Goal: Task Accomplishment & Management: Complete application form

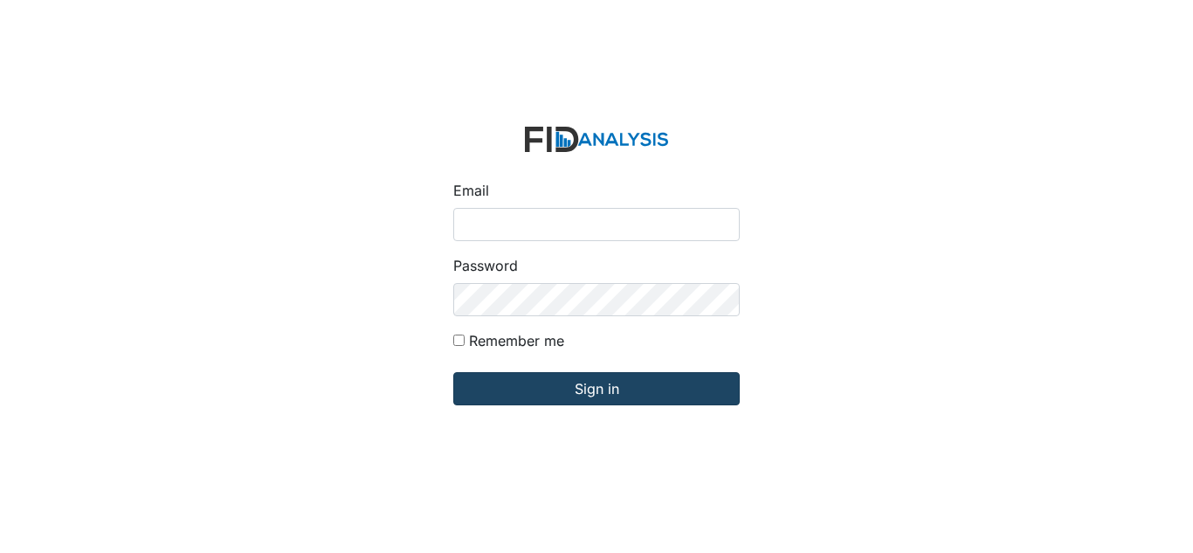
type input "[EMAIL_ADDRESS][DOMAIN_NAME]"
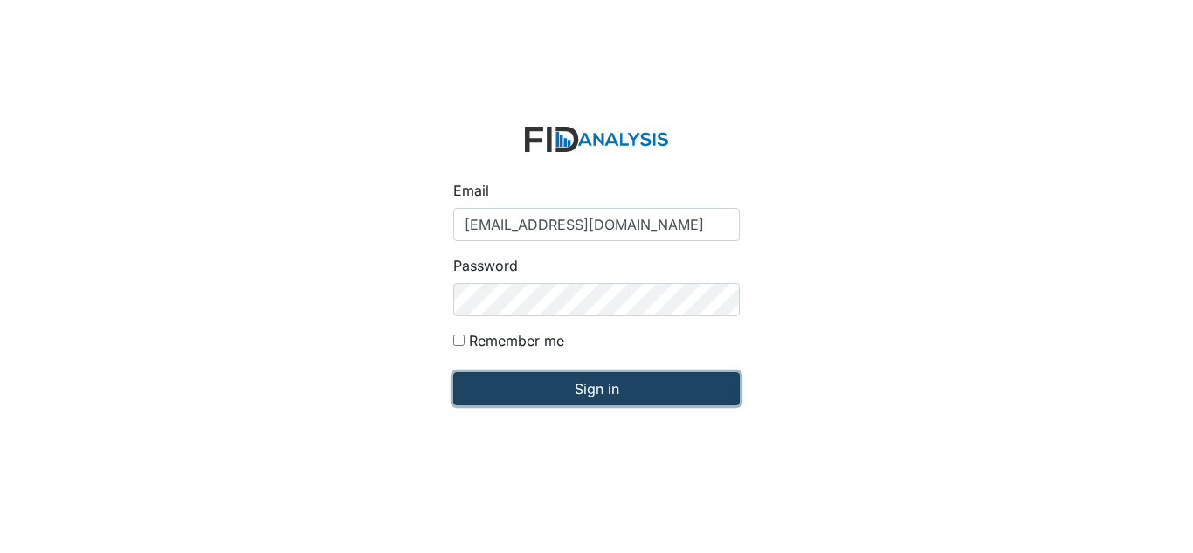
click at [527, 397] on input "Sign in" at bounding box center [596, 388] width 286 height 33
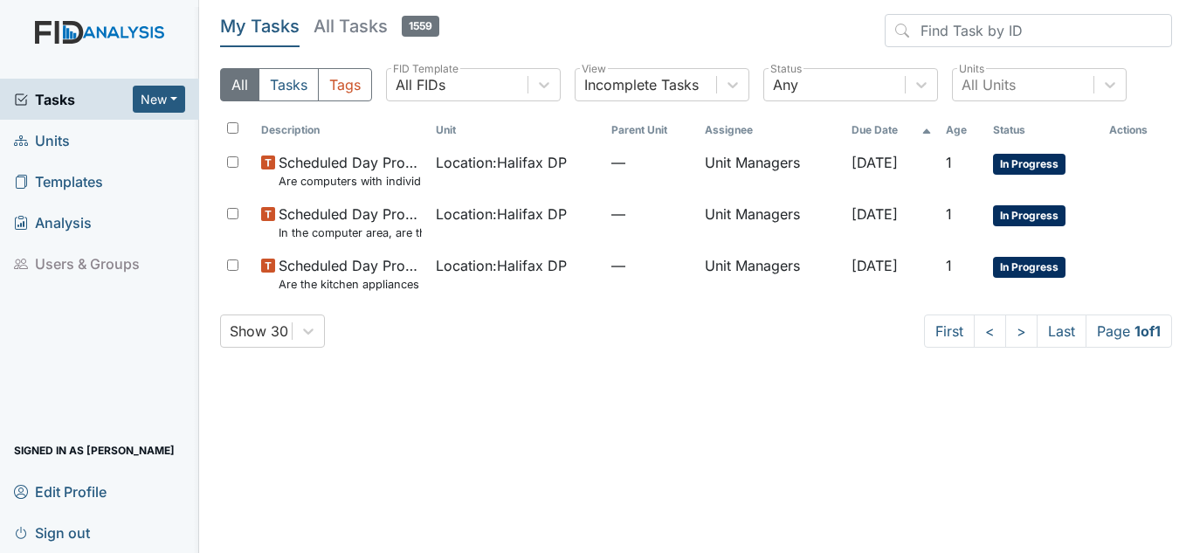
click at [43, 137] on span "Units" at bounding box center [42, 140] width 56 height 27
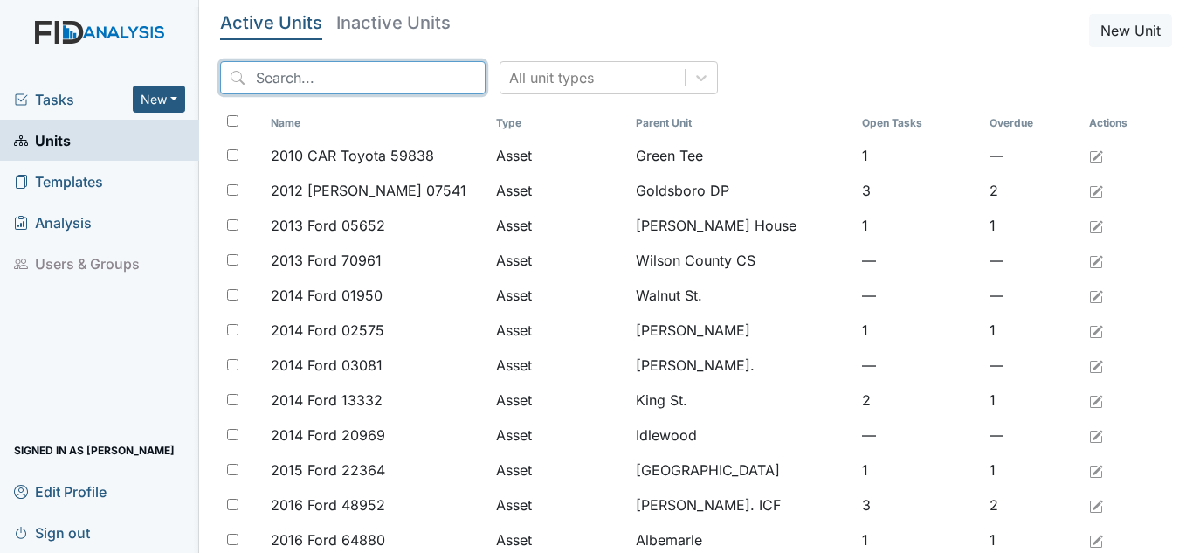
click at [367, 86] on input "search" at bounding box center [352, 77] width 265 height 33
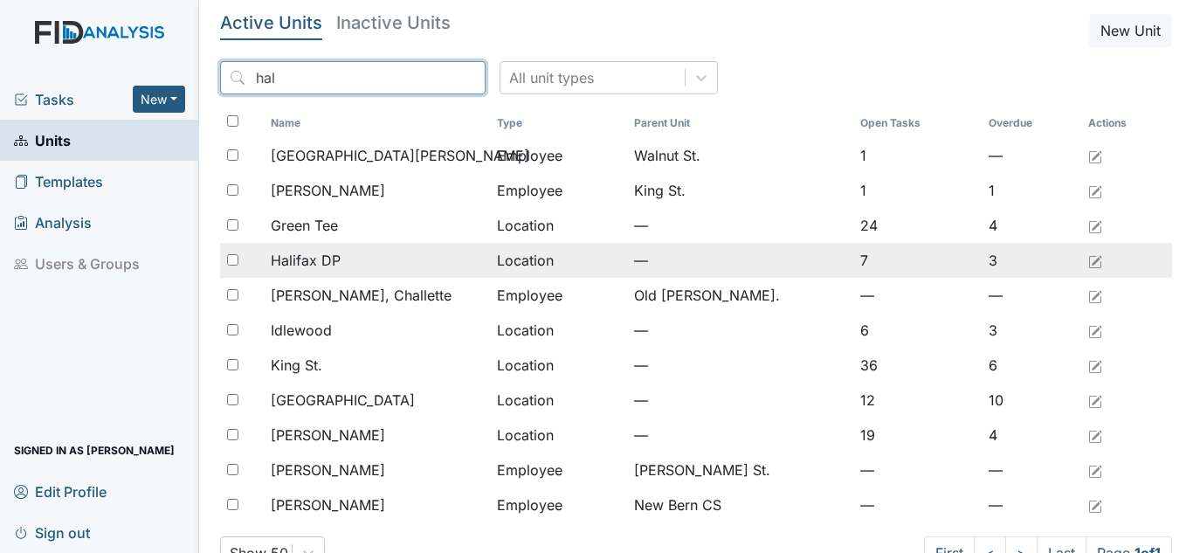
type input "hal"
click at [292, 248] on td "Halifax DP" at bounding box center [377, 260] width 226 height 35
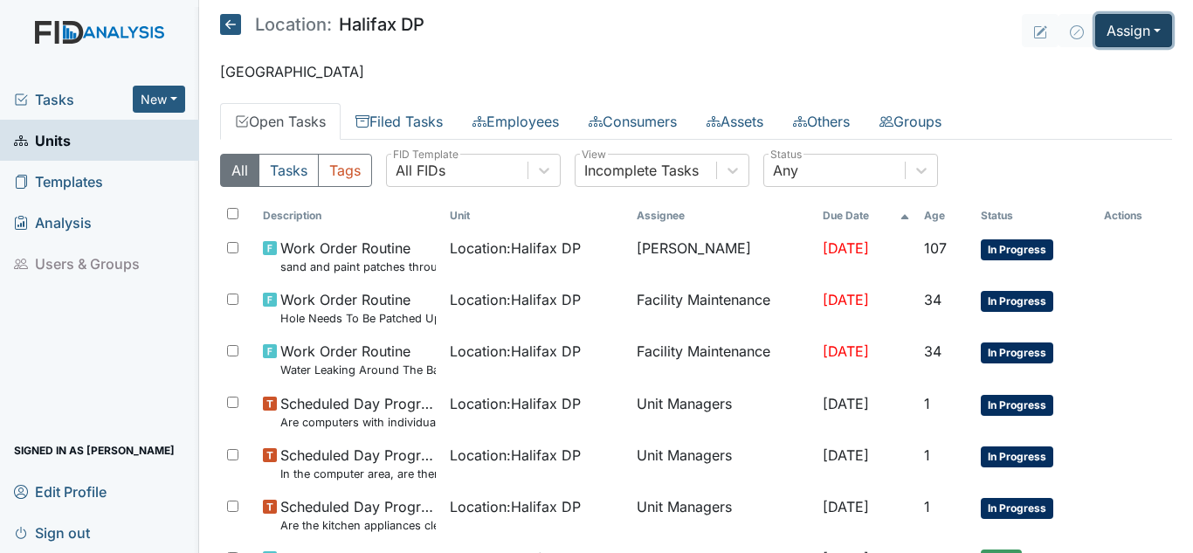
click at [1135, 38] on button "Assign" at bounding box center [1133, 30] width 77 height 33
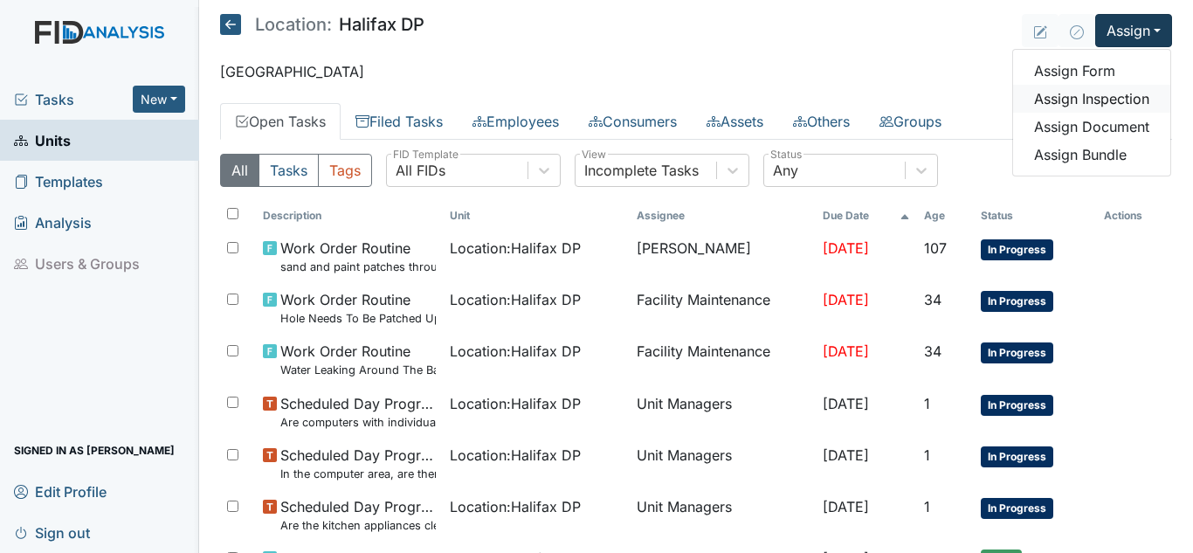
click at [1050, 87] on link "Assign Inspection" at bounding box center [1091, 99] width 157 height 28
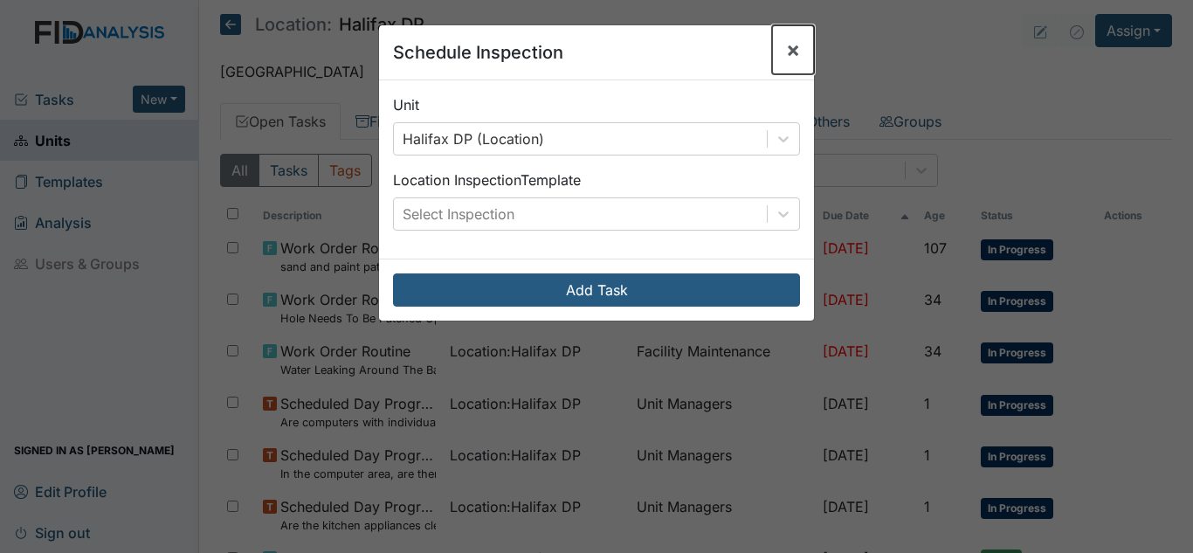
click at [794, 65] on button "×" at bounding box center [793, 49] width 42 height 49
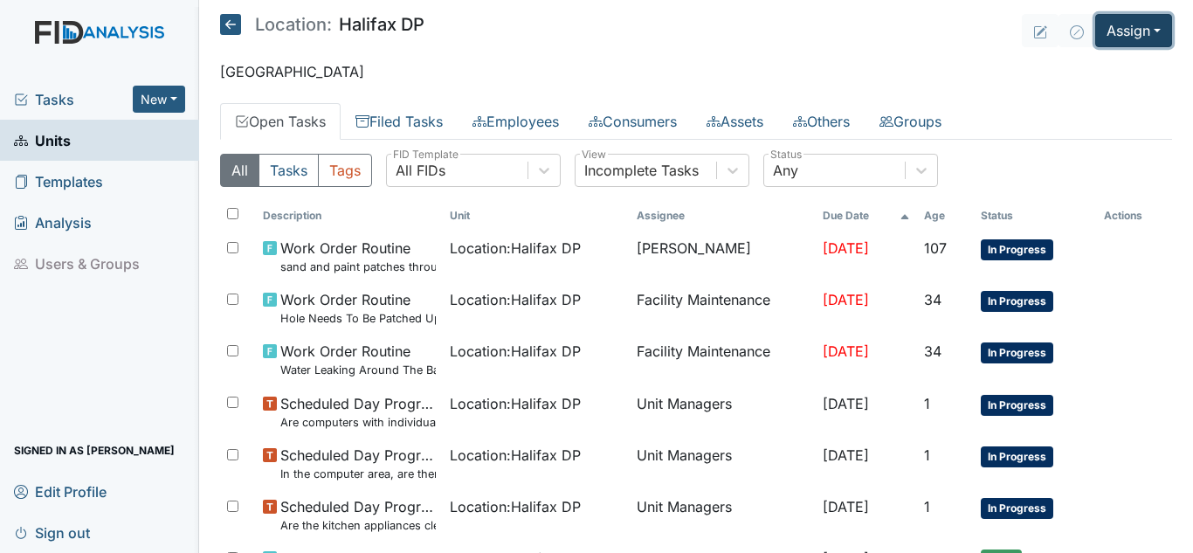
click at [1119, 31] on button "Assign" at bounding box center [1133, 30] width 77 height 33
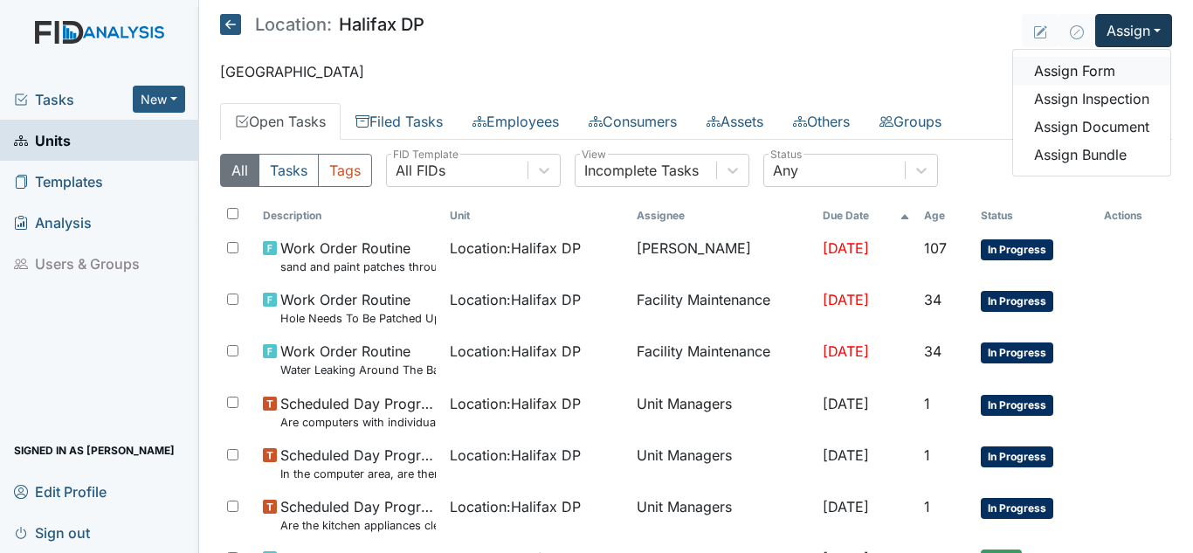
click at [1072, 79] on link "Assign Form" at bounding box center [1091, 71] width 157 height 28
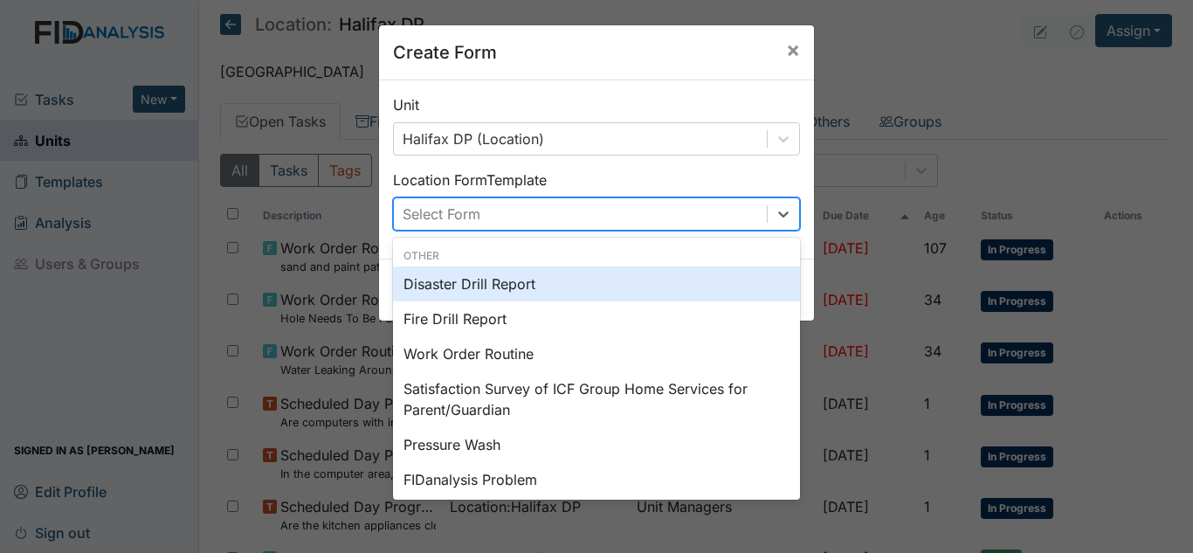
click at [663, 209] on div "Select Form" at bounding box center [580, 213] width 373 height 31
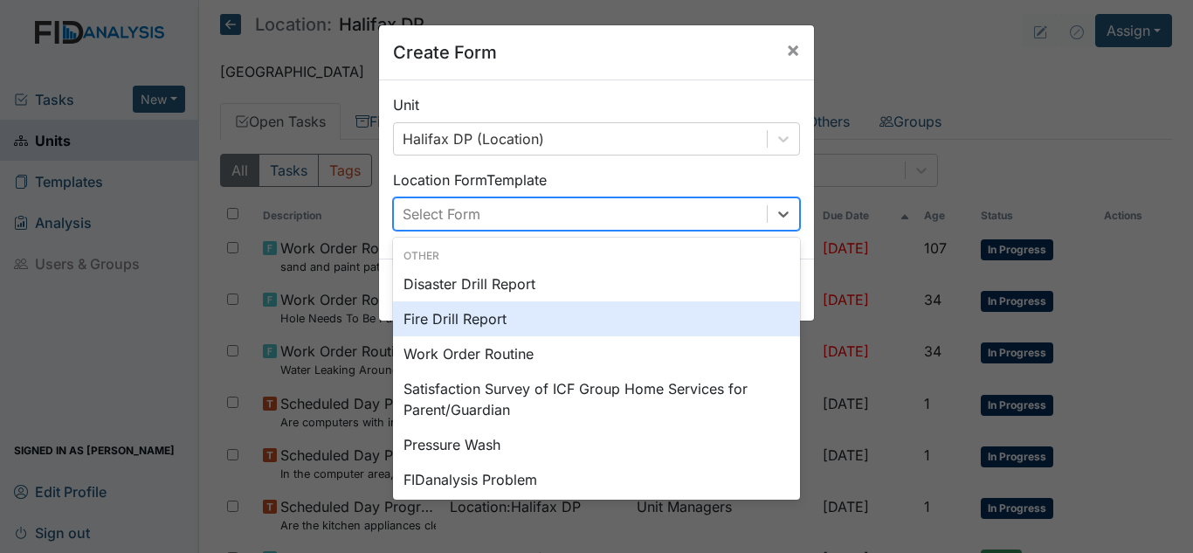
click at [505, 320] on div "Fire Drill Report" at bounding box center [596, 318] width 407 height 35
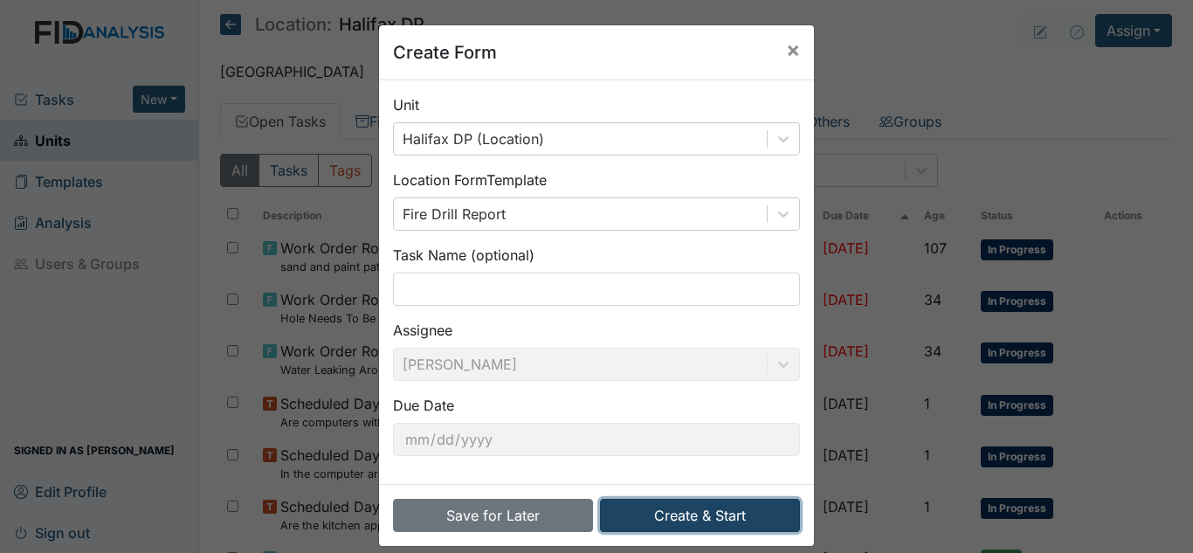
click at [721, 500] on button "Create & Start" at bounding box center [700, 515] width 200 height 33
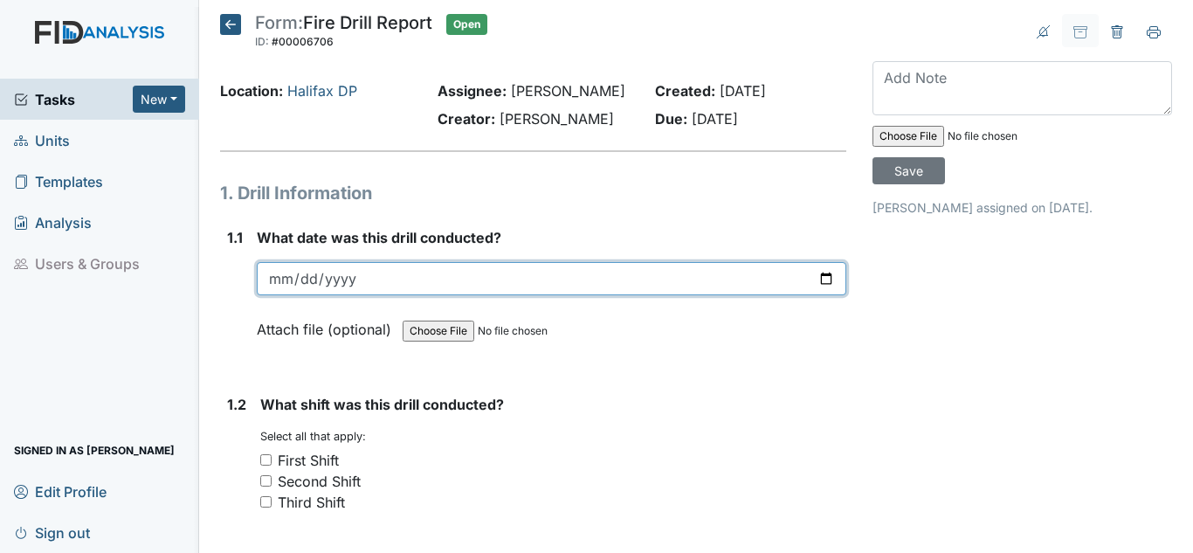
click at [299, 275] on input "date" at bounding box center [551, 278] width 589 height 33
click at [293, 276] on input "date" at bounding box center [551, 278] width 589 height 33
click at [272, 275] on input "date" at bounding box center [551, 278] width 589 height 33
type input "2025-09-02"
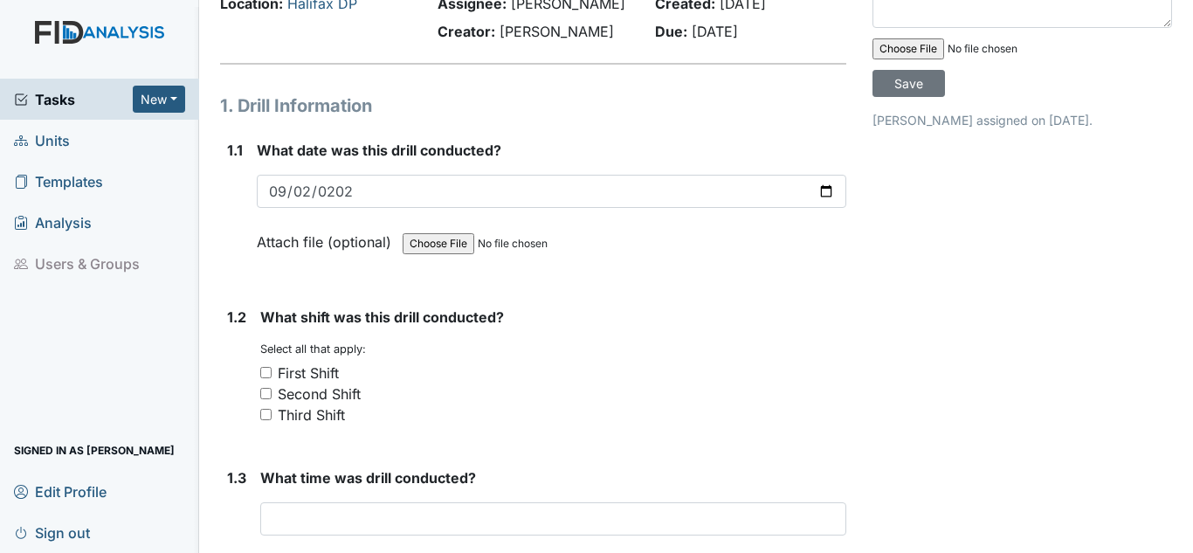
click at [297, 370] on div "First Shift" at bounding box center [308, 372] width 61 height 21
click at [272, 370] on input "First Shift" at bounding box center [265, 372] width 11 height 11
checkbox input "true"
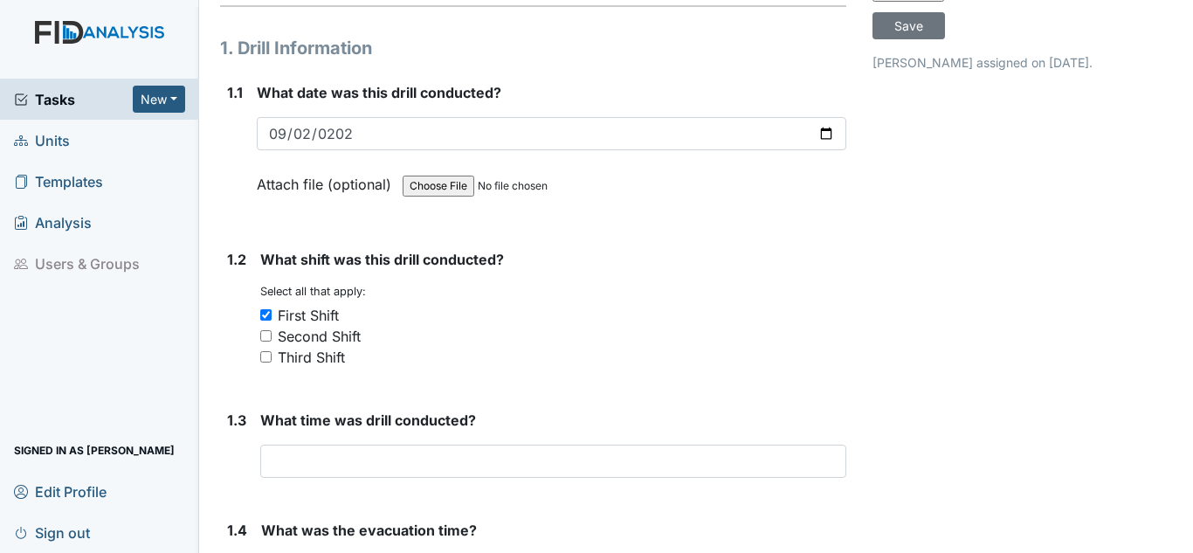
scroll to position [175, 0]
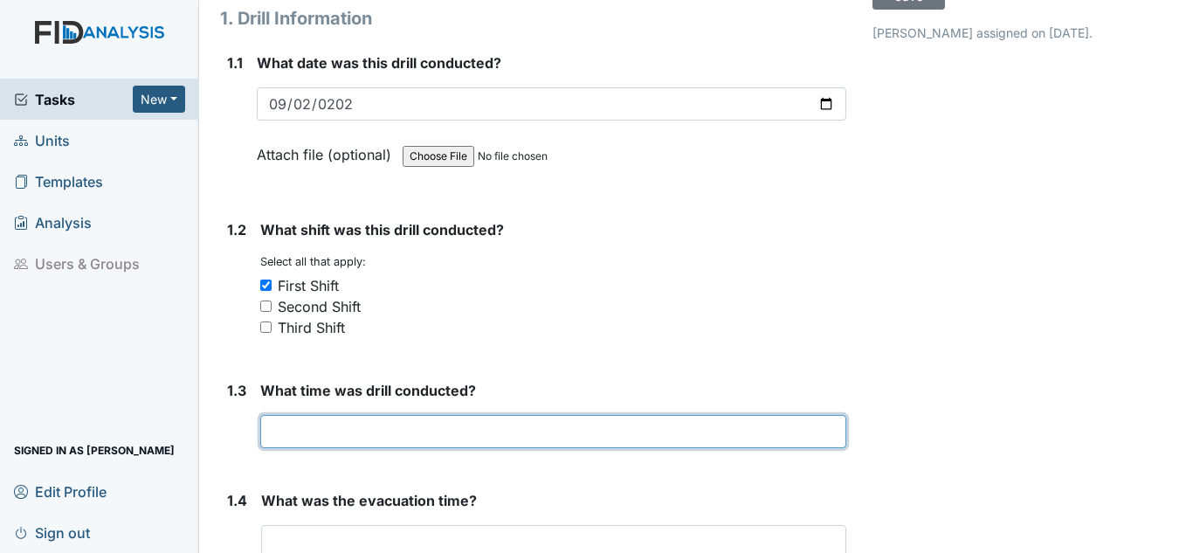
click at [379, 428] on input "text" at bounding box center [553, 431] width 586 height 33
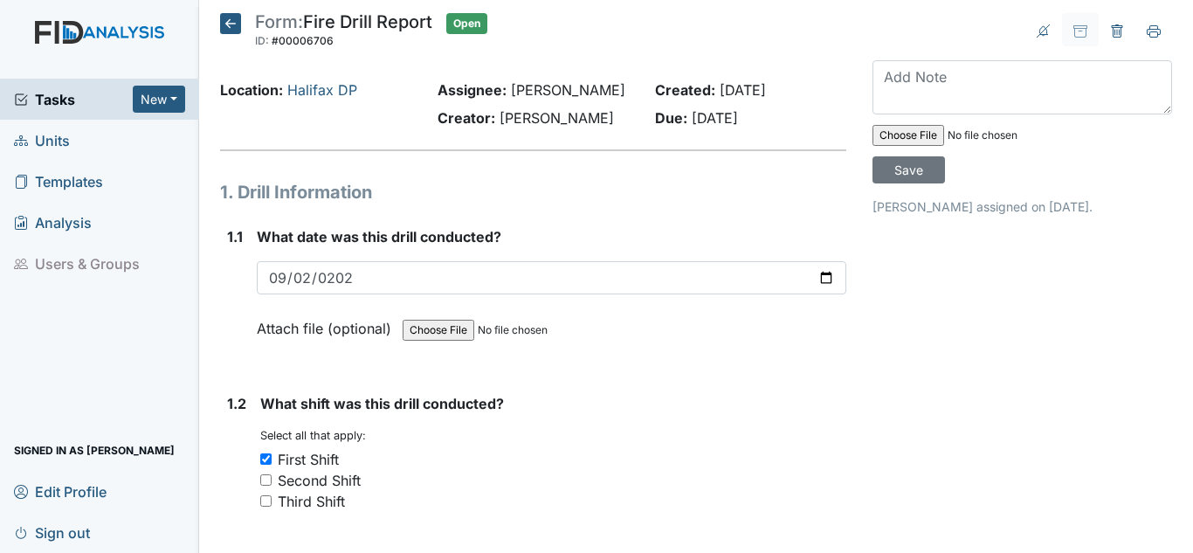
scroll to position [0, 0]
click at [923, 130] on input "file" at bounding box center [990, 136] width 237 height 42
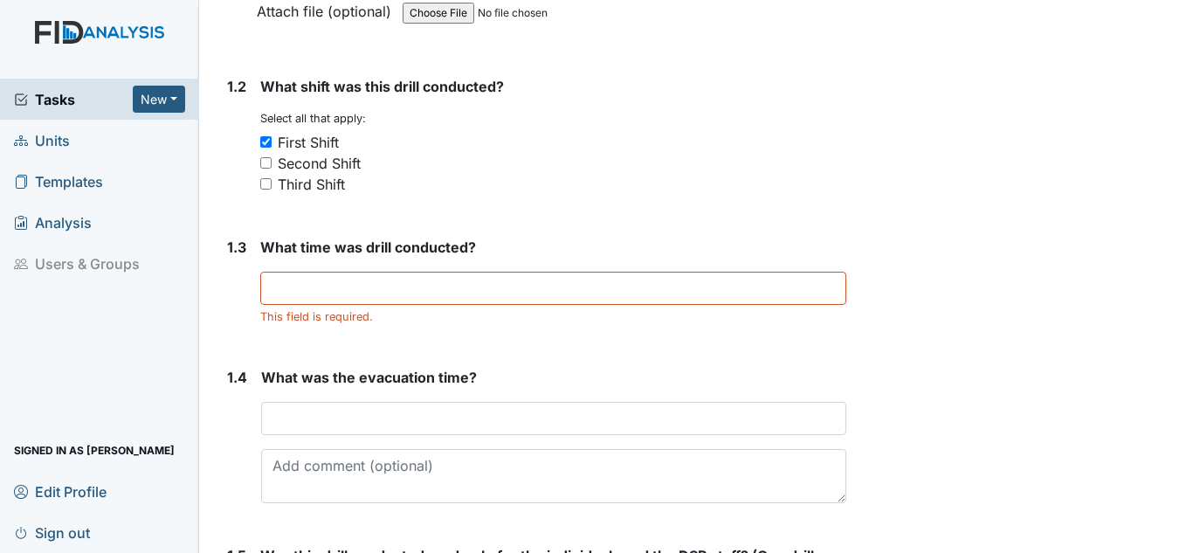
scroll to position [349, 0]
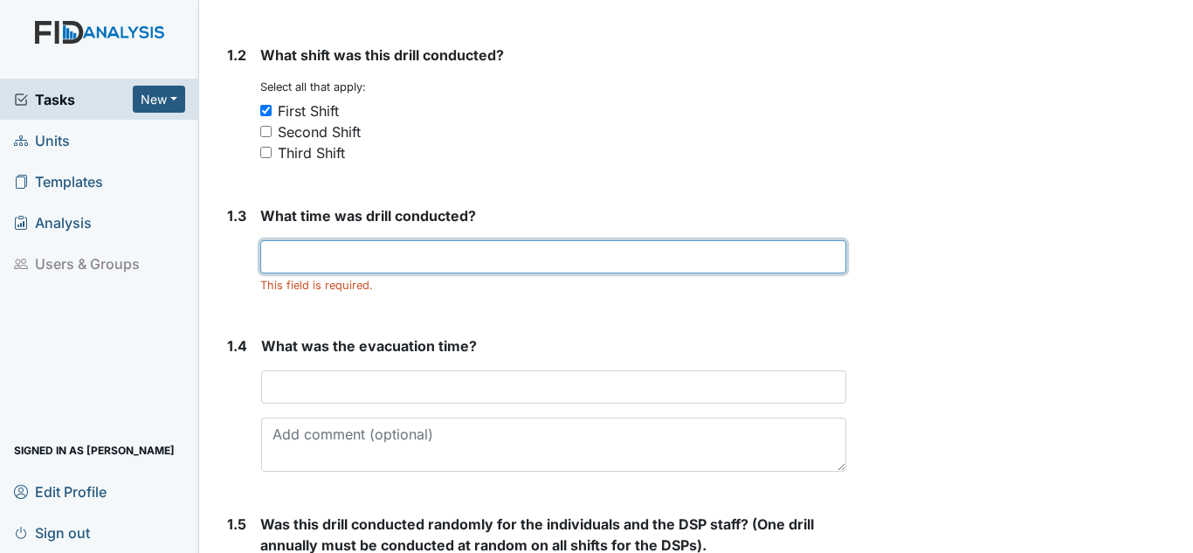
click at [408, 259] on input "text" at bounding box center [553, 256] width 586 height 33
type input "9:05am"
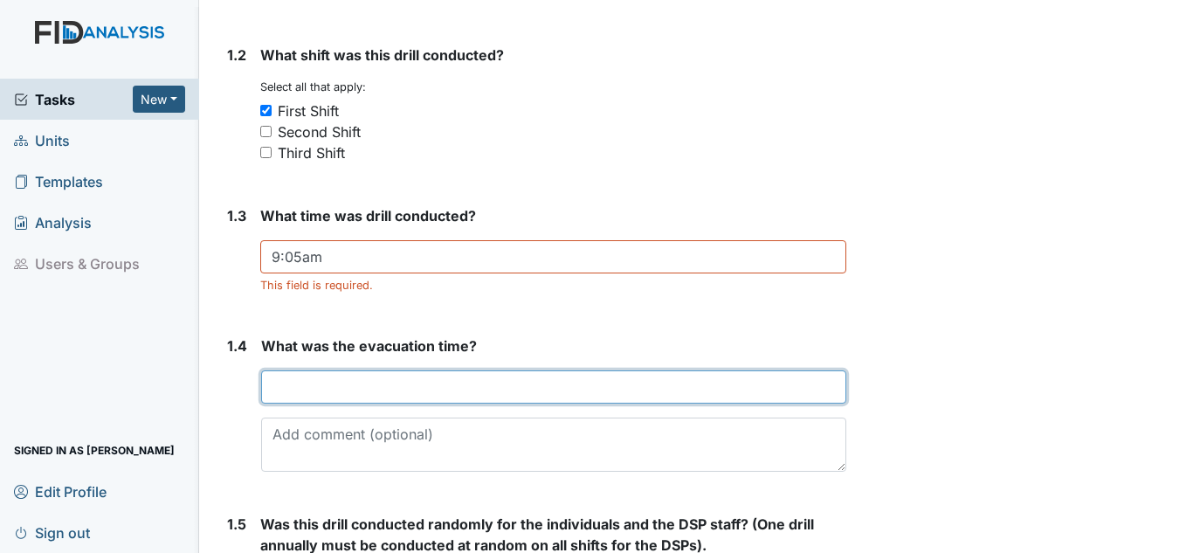
click at [289, 398] on input "text" at bounding box center [553, 386] width 585 height 33
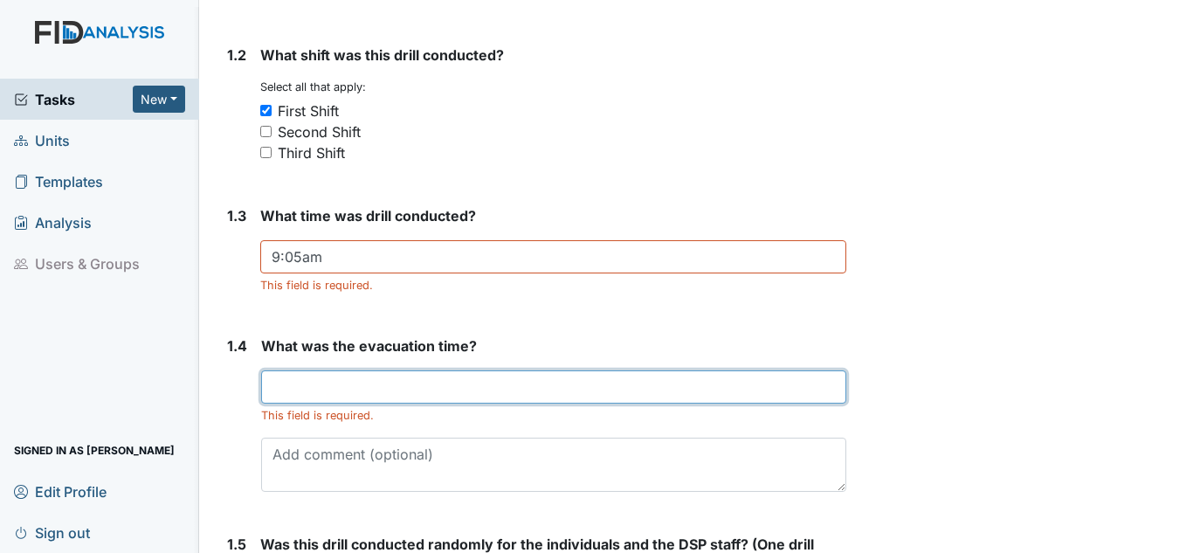
click at [316, 383] on input "text" at bounding box center [553, 386] width 585 height 33
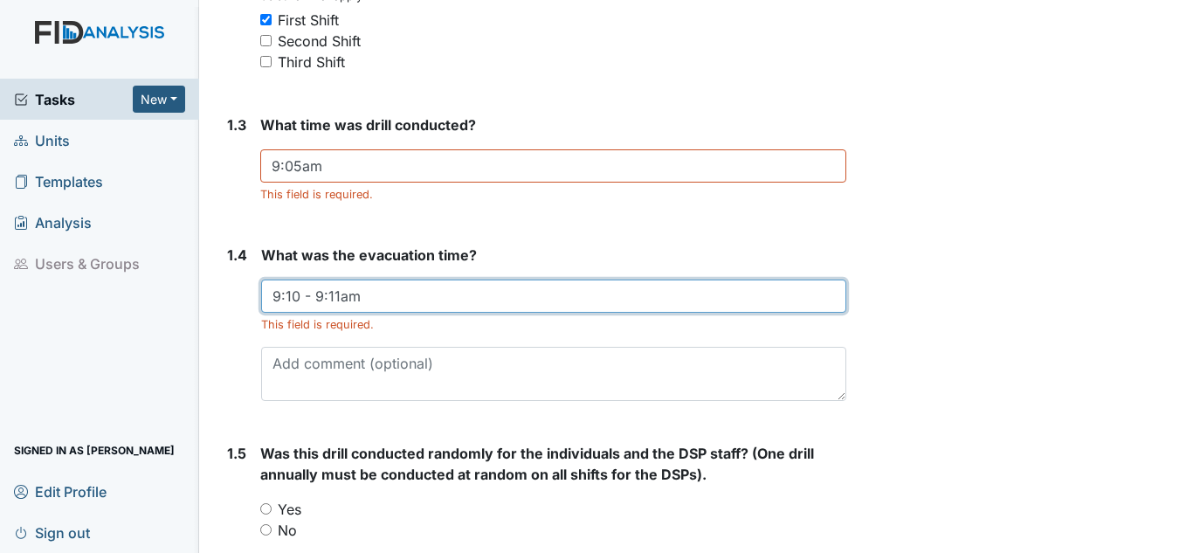
scroll to position [524, 0]
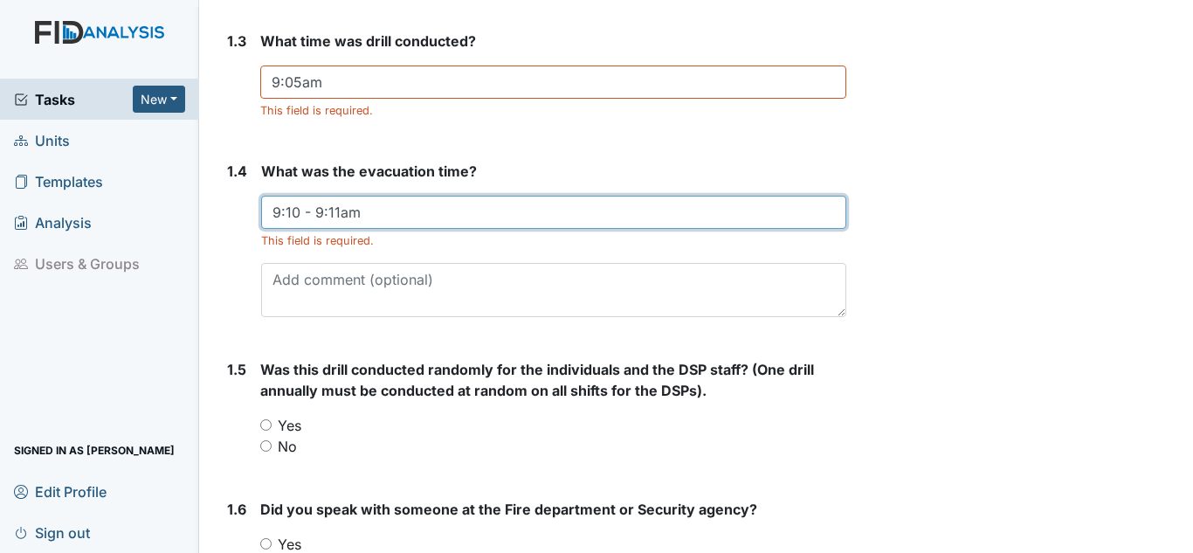
type input "9:10 - 9:11am"
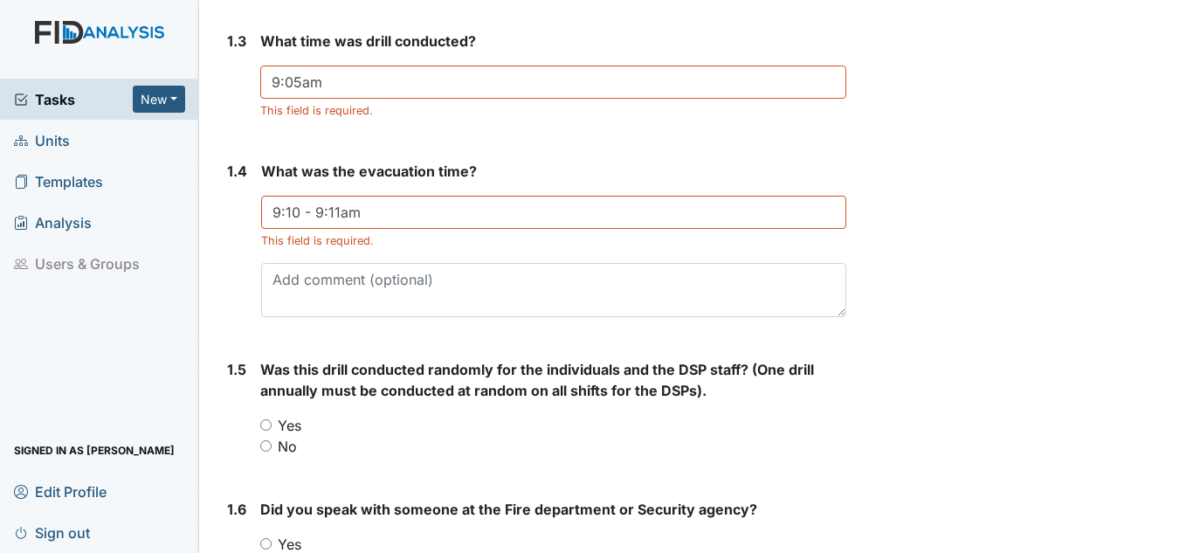
click at [287, 431] on label "Yes" at bounding box center [290, 425] width 24 height 21
click at [272, 430] on input "Yes" at bounding box center [265, 424] width 11 height 11
radio input "true"
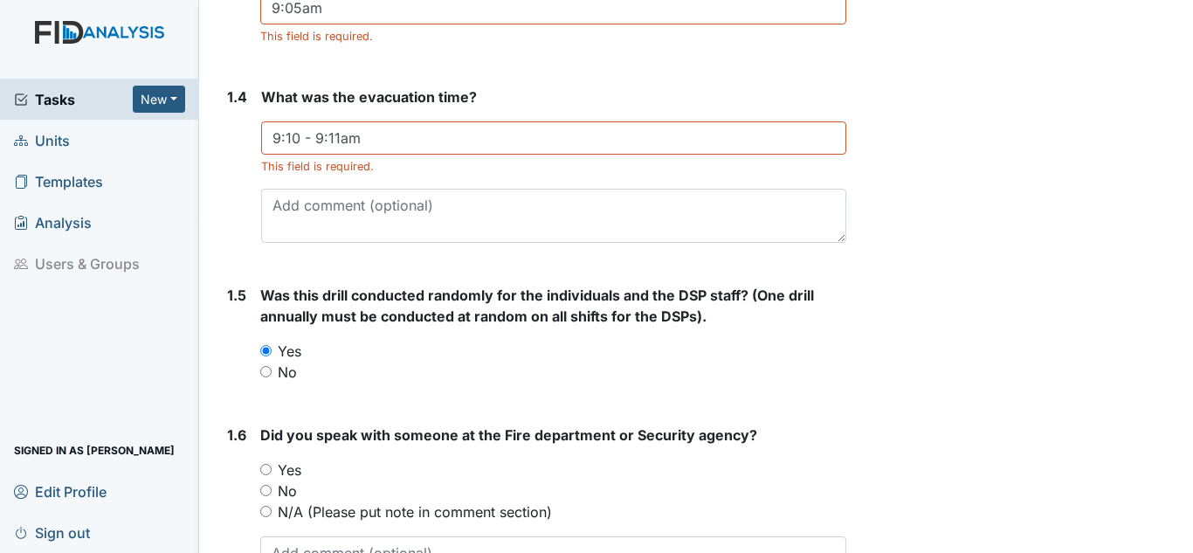
scroll to position [699, 0]
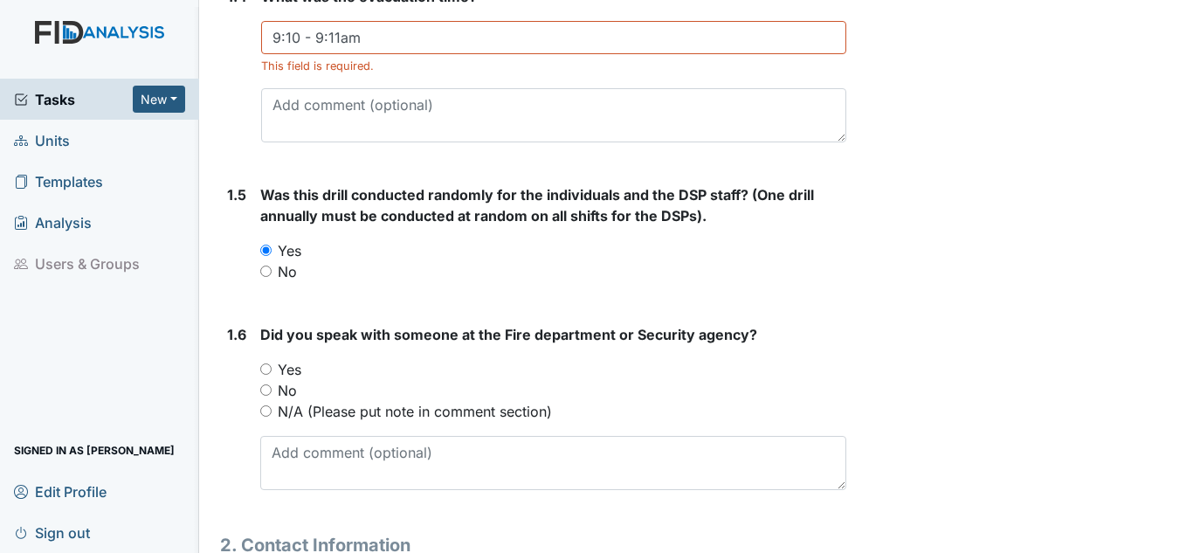
click at [294, 367] on label "Yes" at bounding box center [290, 369] width 24 height 21
click at [272, 367] on input "Yes" at bounding box center [265, 368] width 11 height 11
radio input "true"
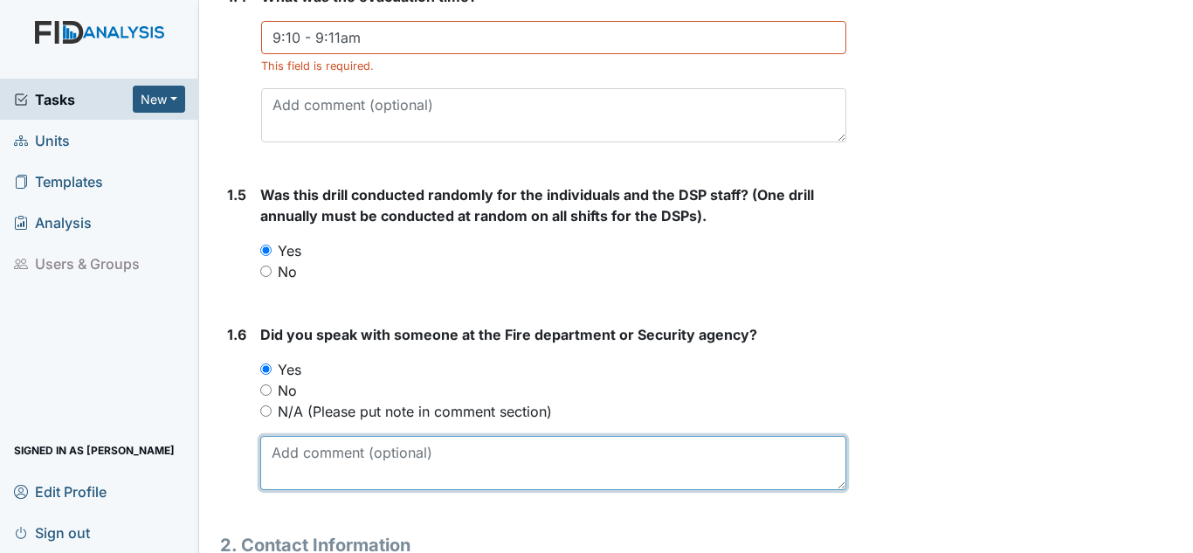
click at [336, 456] on textarea at bounding box center [553, 463] width 586 height 54
type textarea "s"
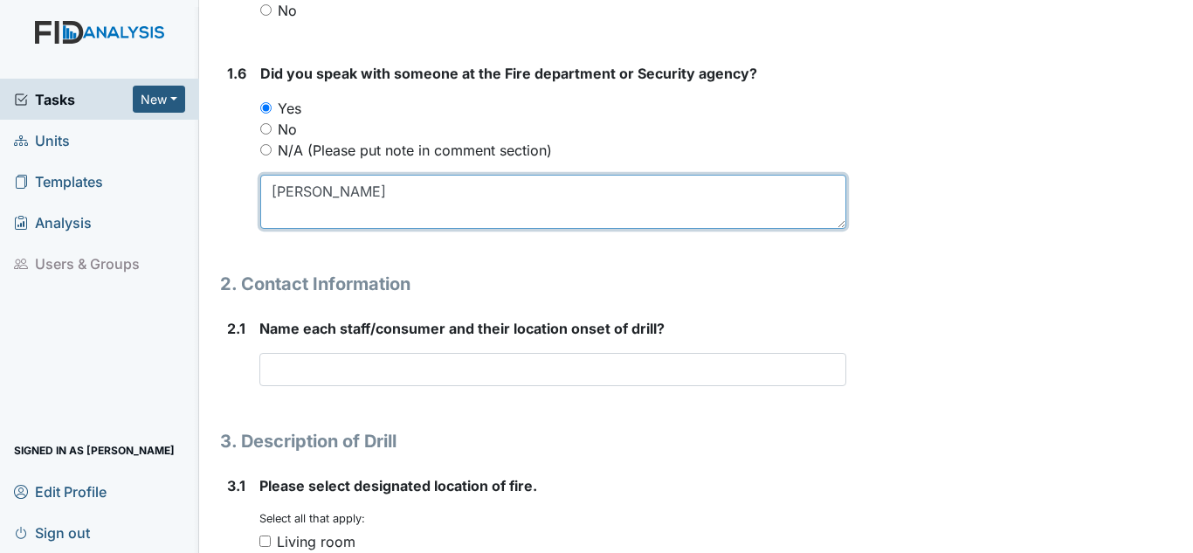
scroll to position [960, 0]
type textarea "[PERSON_NAME]"
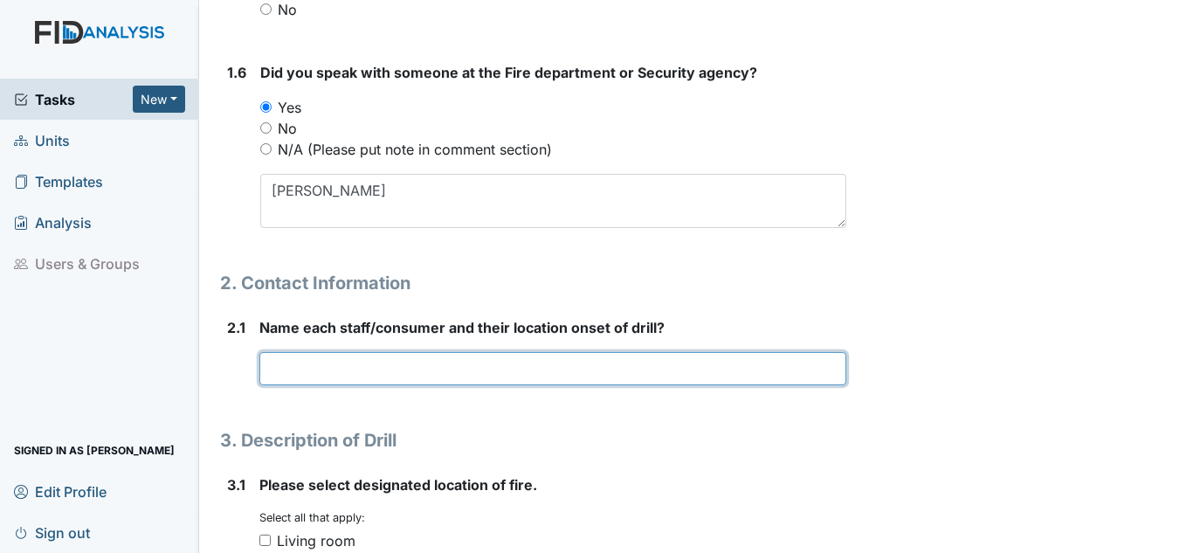
click at [338, 369] on input "text" at bounding box center [552, 368] width 587 height 33
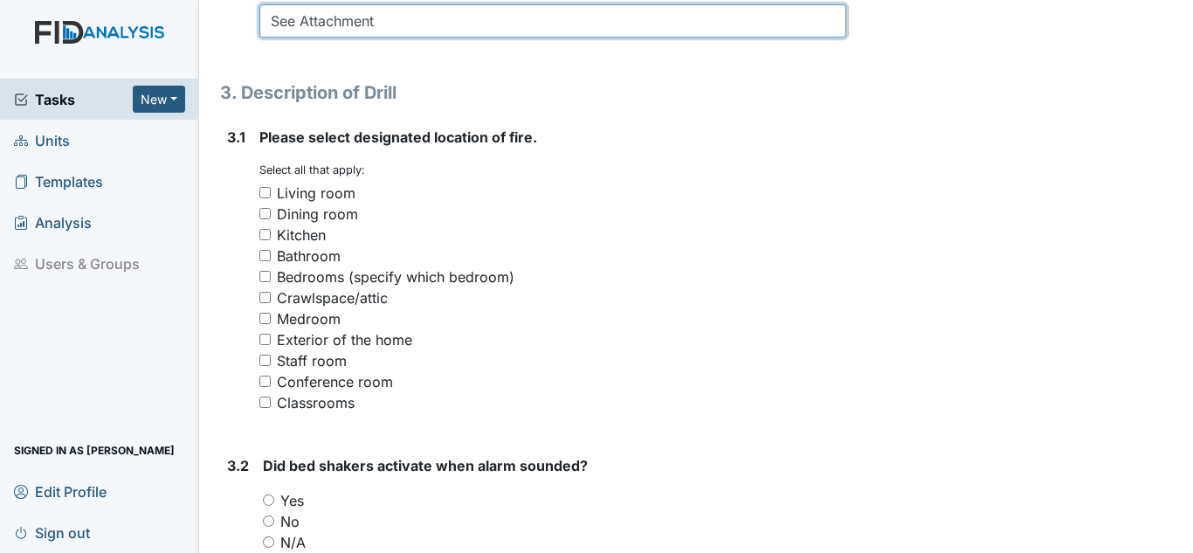
scroll to position [1310, 0]
type input "See Attachment"
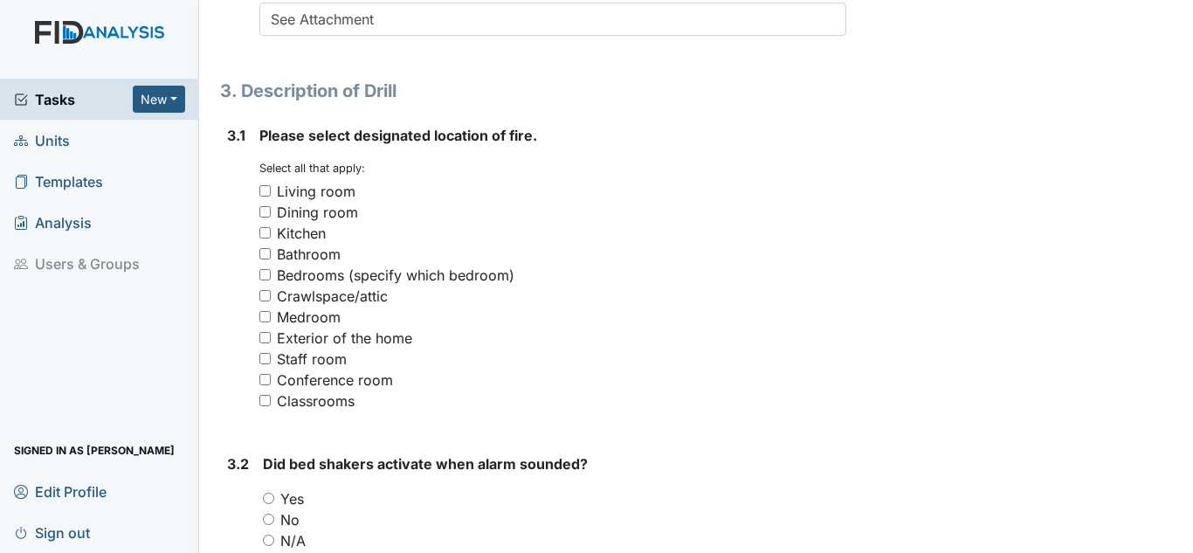
click at [342, 357] on div "Staff room" at bounding box center [312, 358] width 70 height 21
click at [271, 357] on input "Staff room" at bounding box center [264, 358] width 11 height 11
checkbox input "true"
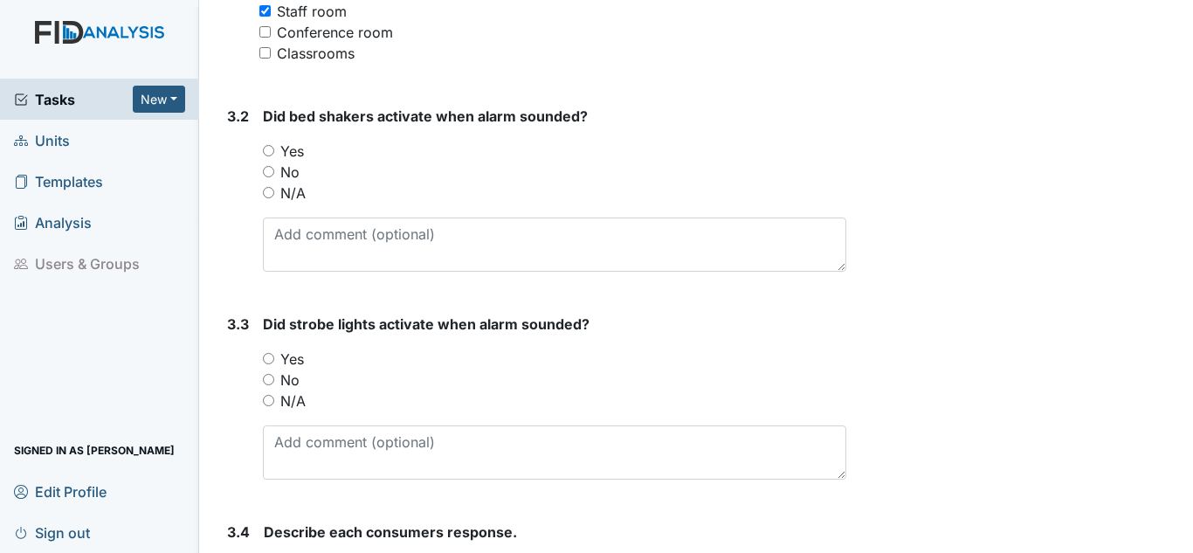
scroll to position [1659, 0]
click at [305, 192] on label "N/A" at bounding box center [292, 191] width 25 height 21
click at [274, 192] on input "N/A" at bounding box center [268, 190] width 11 height 11
radio input "true"
click at [304, 360] on div "Yes" at bounding box center [554, 357] width 583 height 21
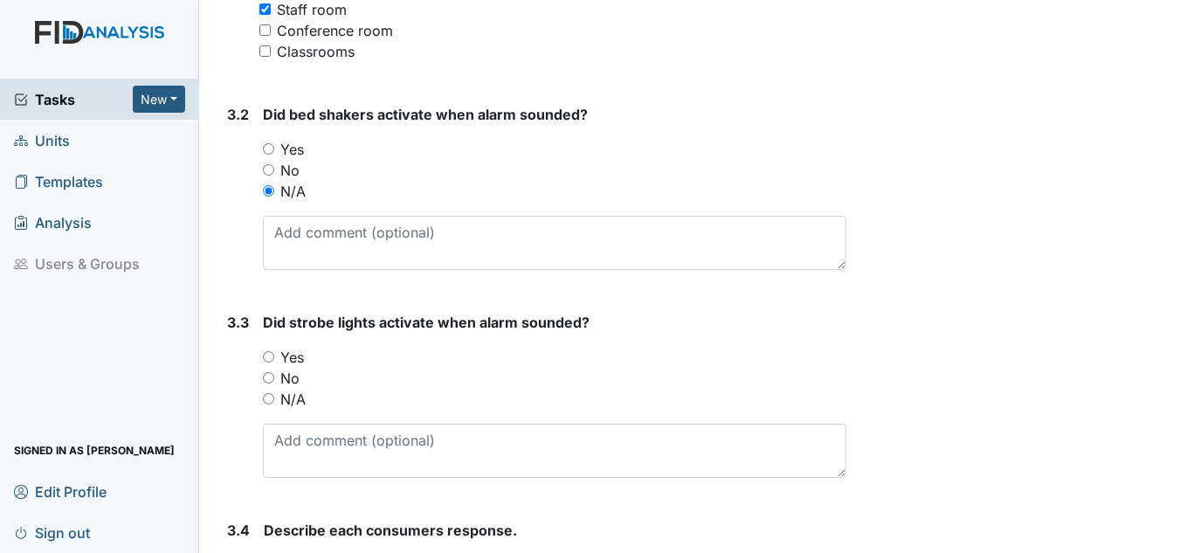
click at [304, 360] on label "Yes" at bounding box center [292, 357] width 24 height 21
click at [274, 360] on input "Yes" at bounding box center [268, 356] width 11 height 11
radio input "true"
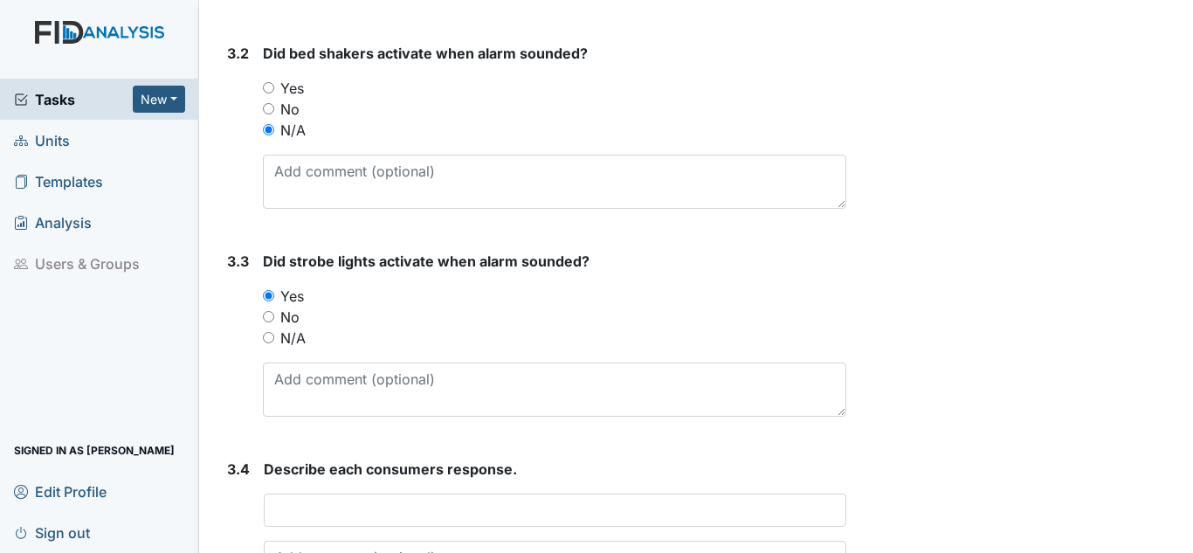
scroll to position [1921, 0]
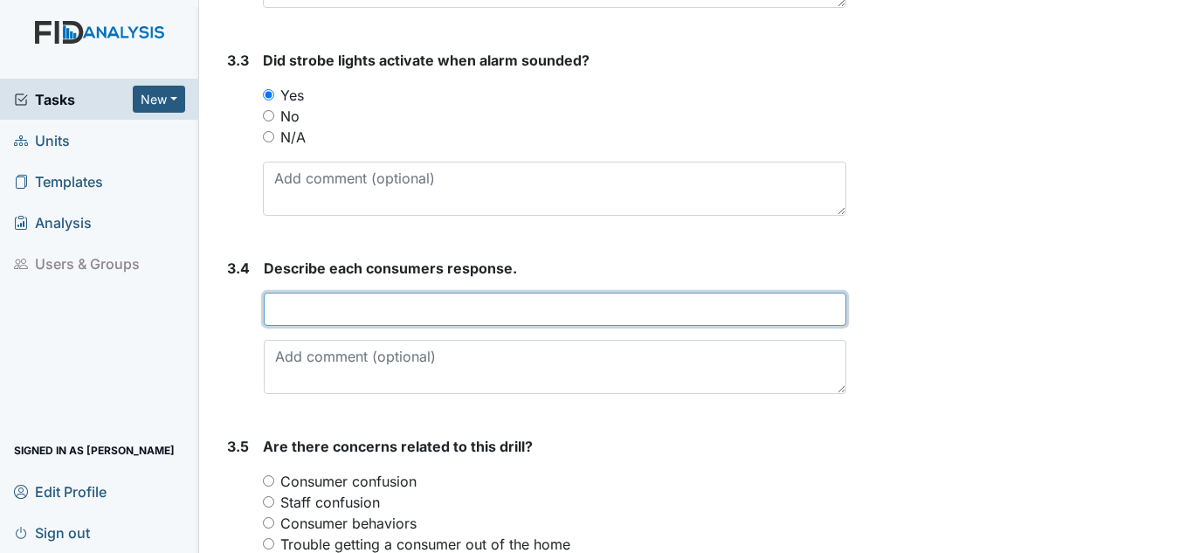
drag, startPoint x: 344, startPoint y: 312, endPoint x: 335, endPoint y: 297, distance: 17.2
click at [344, 310] on input "text" at bounding box center [555, 309] width 582 height 33
type input "s"
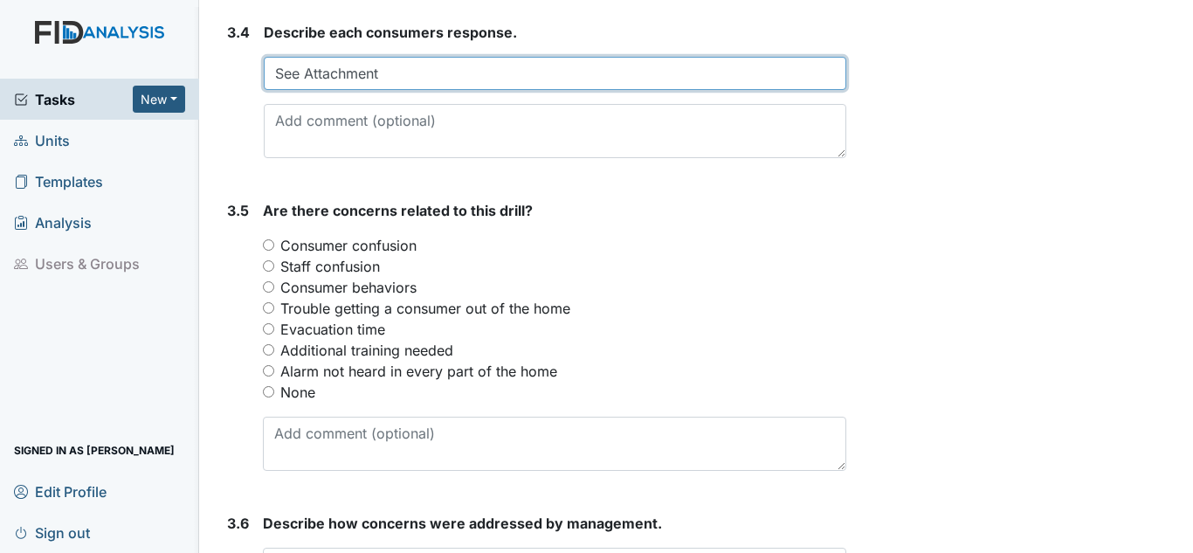
scroll to position [2183, 0]
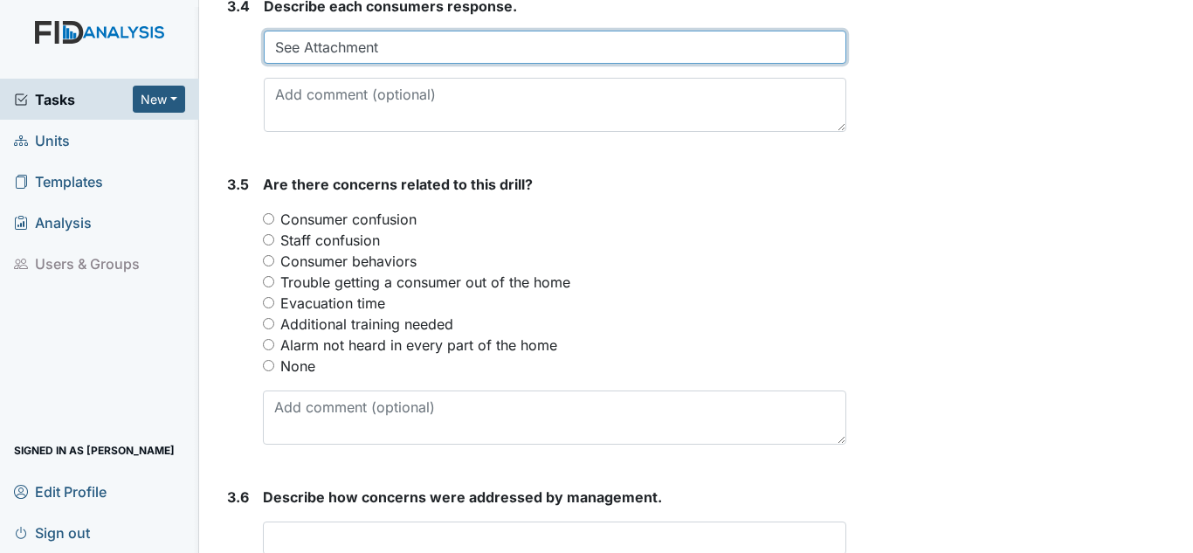
type input "See Attachment"
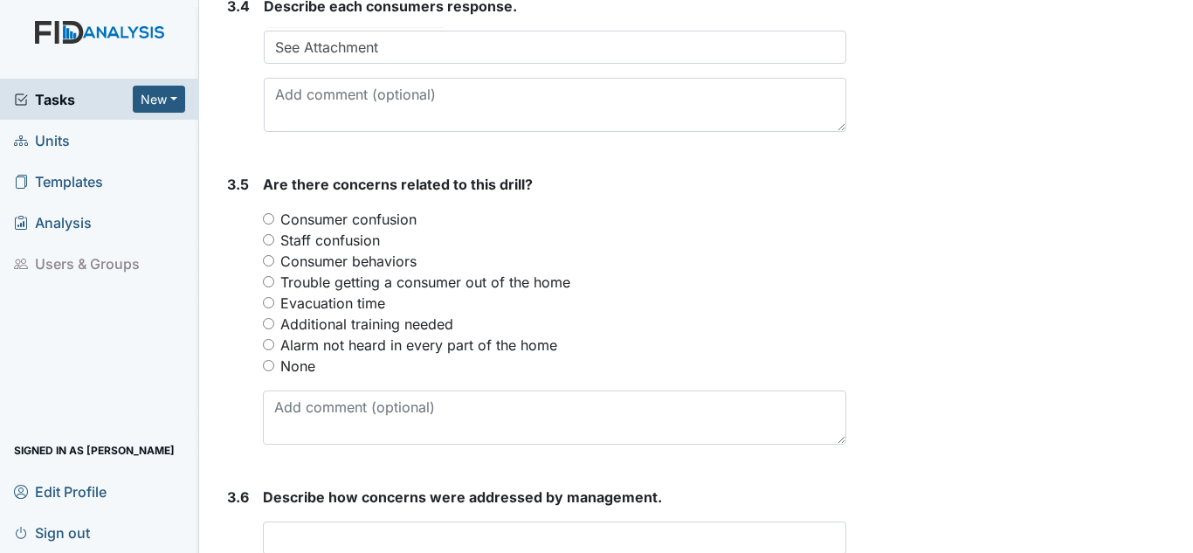
click at [296, 366] on label "None" at bounding box center [297, 365] width 35 height 21
click at [274, 366] on input "None" at bounding box center [268, 365] width 11 height 11
radio input "true"
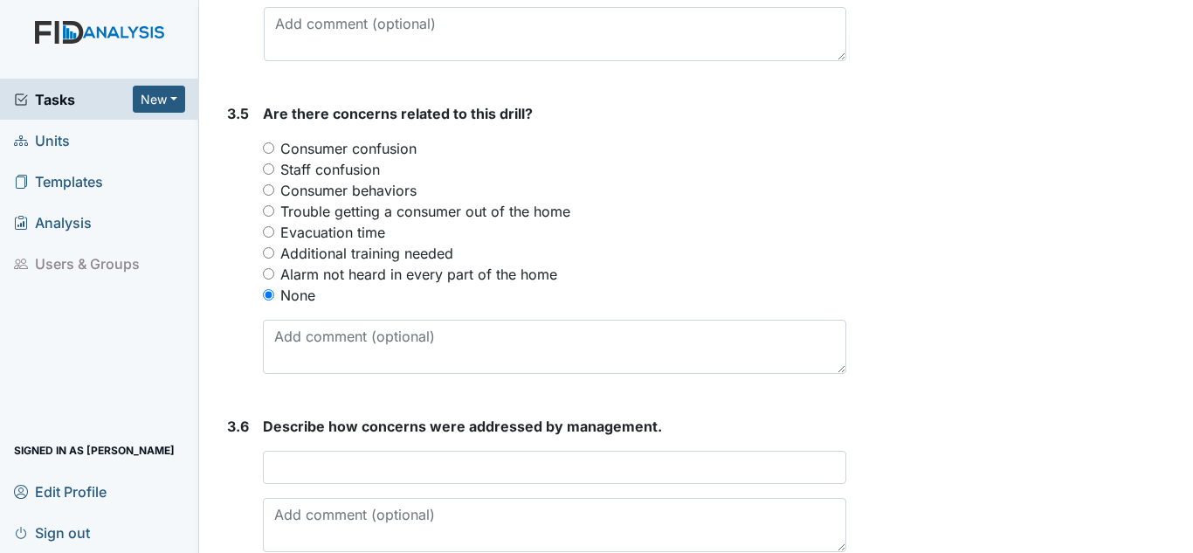
scroll to position [2342, 0]
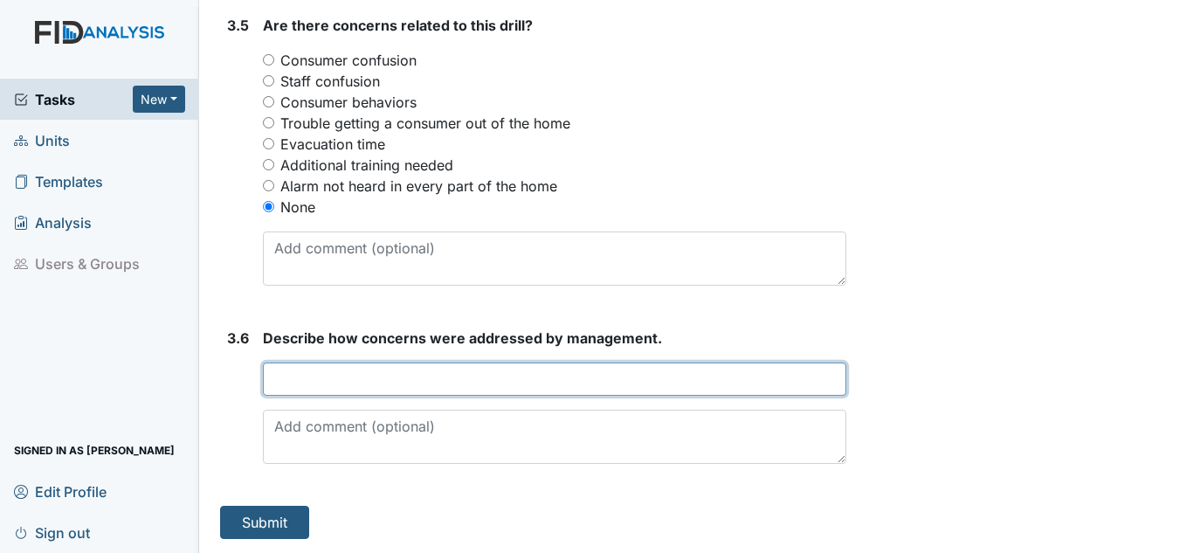
click at [423, 386] on input "text" at bounding box center [554, 378] width 583 height 33
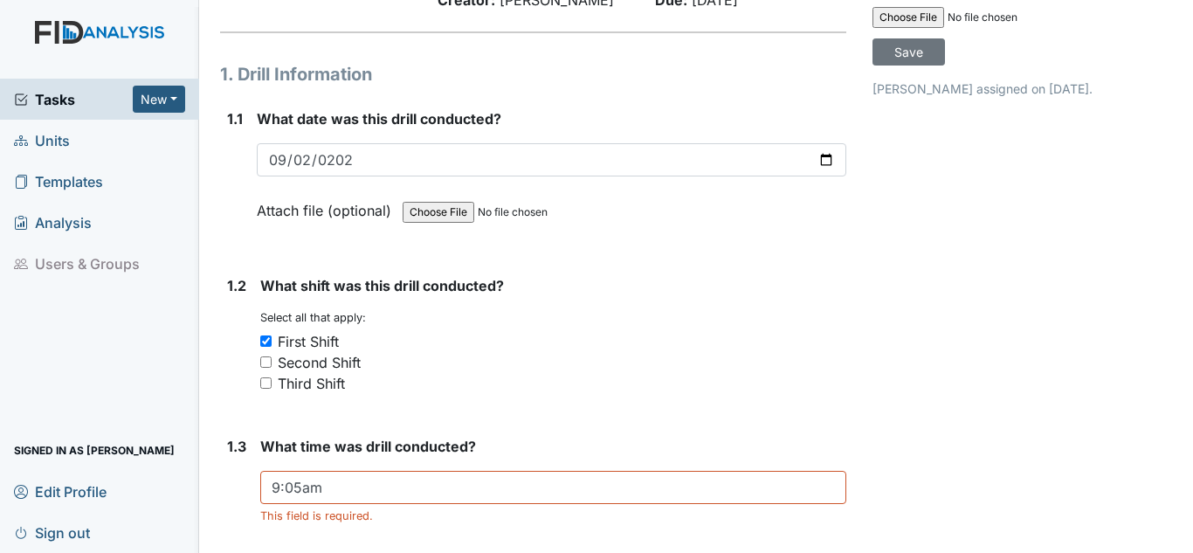
scroll to position [0, 0]
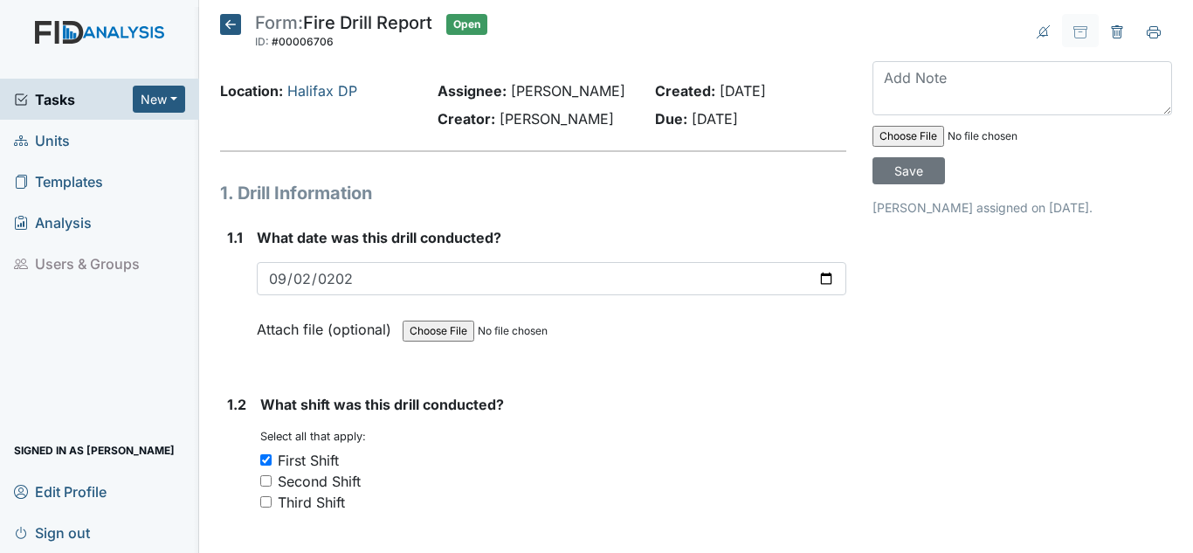
type input "None at This Time"
click at [889, 142] on input "file" at bounding box center [990, 136] width 237 height 42
type input "C:\fakepath\Fire Drill for September 2025.pdf"
click at [914, 176] on input "Save" at bounding box center [908, 170] width 72 height 27
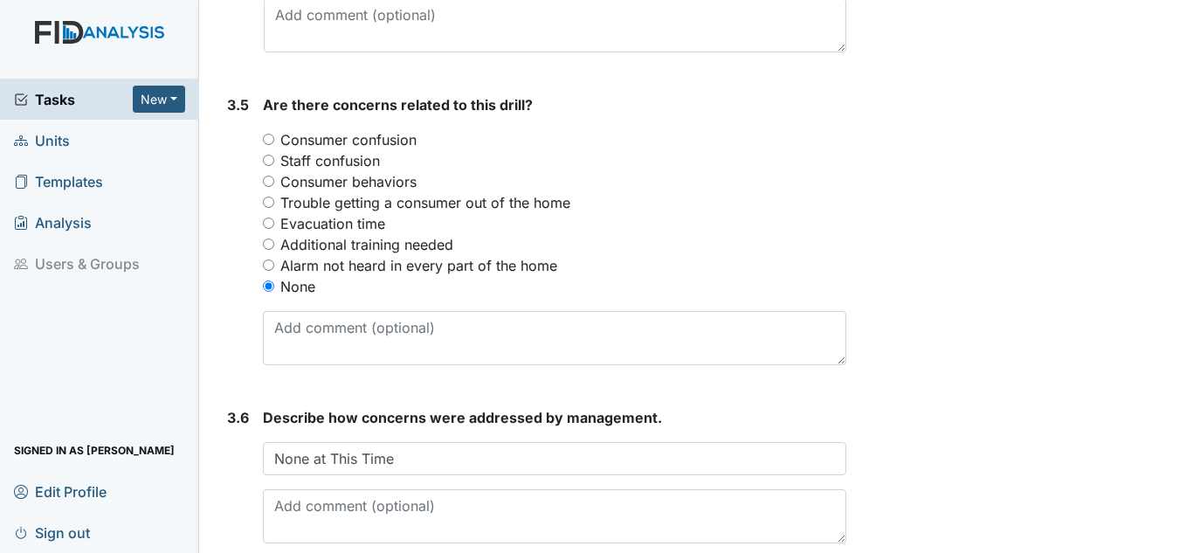
scroll to position [2342, 0]
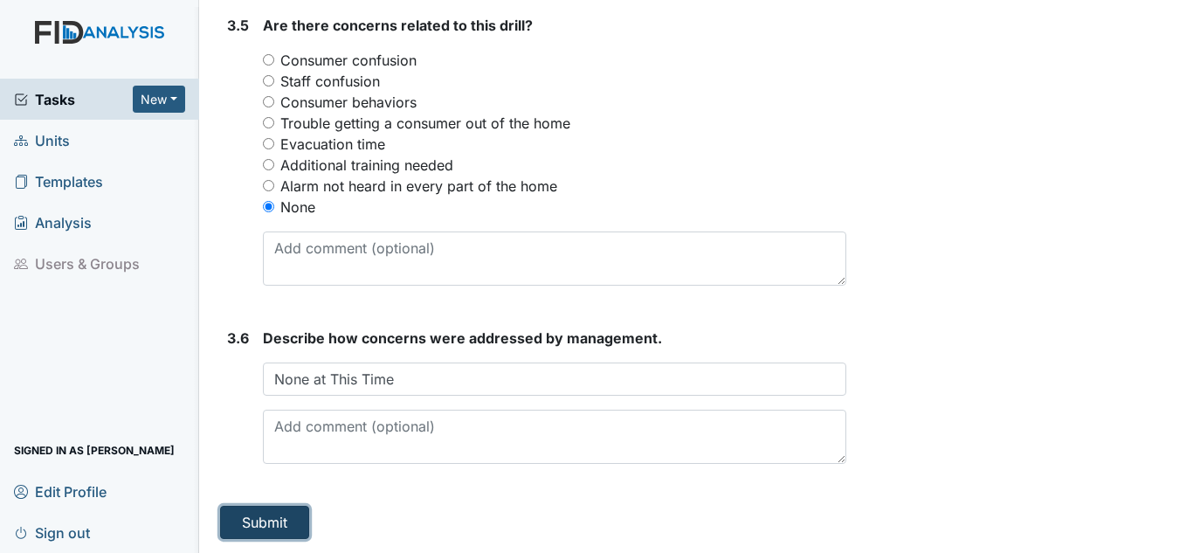
click at [271, 515] on button "Submit" at bounding box center [264, 522] width 89 height 33
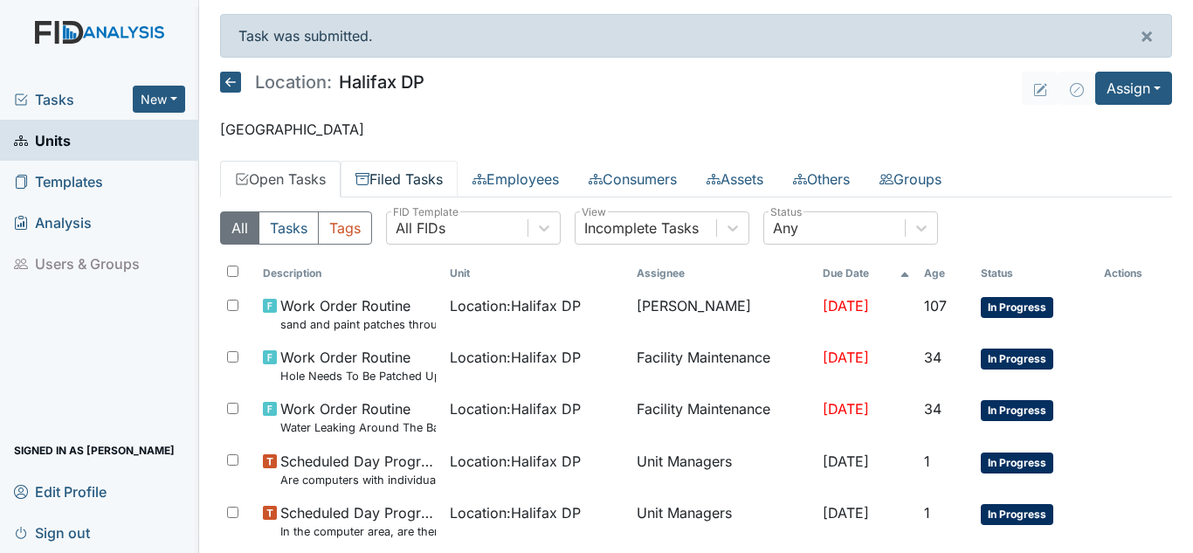
click at [402, 178] on link "Filed Tasks" at bounding box center [399, 179] width 117 height 37
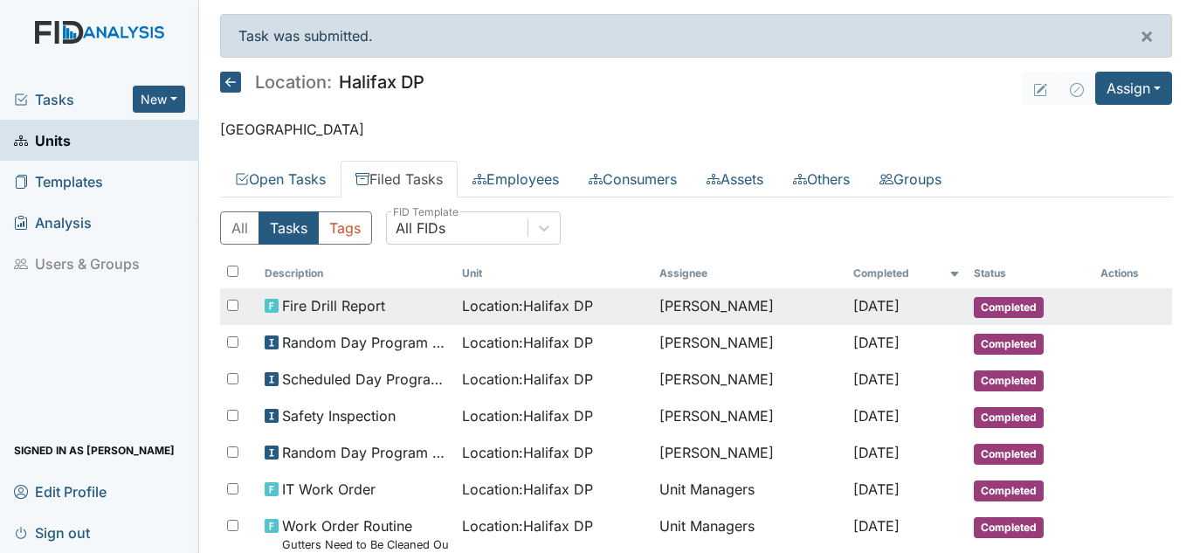
click at [754, 294] on td "[PERSON_NAME]" at bounding box center [748, 306] width 193 height 37
